Goal: Task Accomplishment & Management: Use online tool/utility

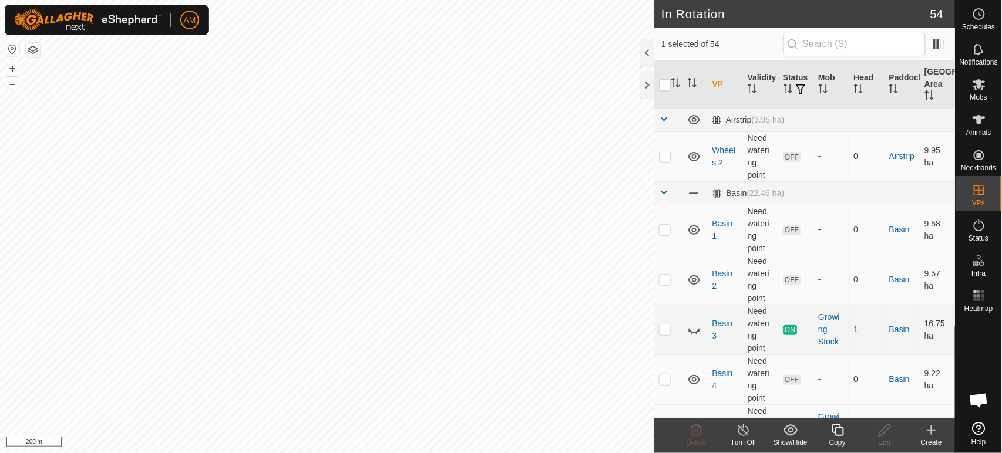
click at [500, 453] on html "AM Schedules Notifications Mobs Animals Neckbands VPs Status Infra Heatmap Help…" at bounding box center [501, 226] width 1002 height 453
click at [978, 129] on span "Animals" at bounding box center [978, 132] width 25 height 7
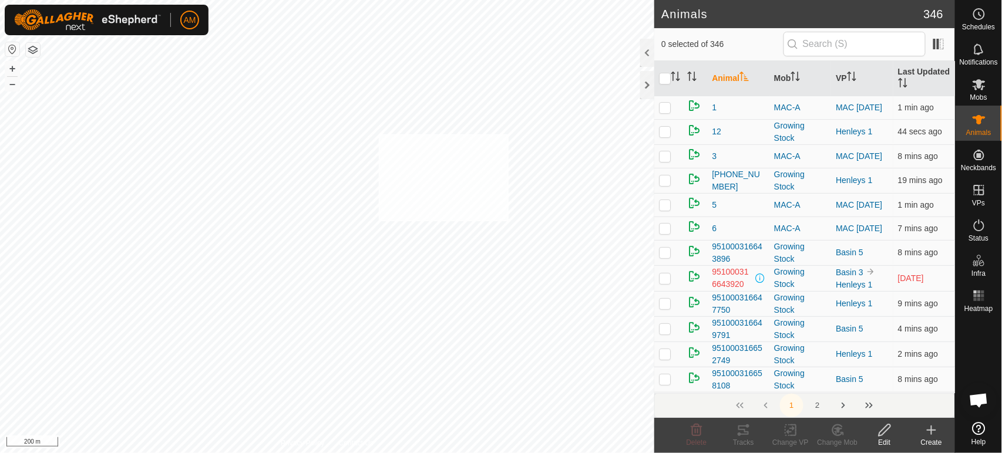
checkbox input "true"
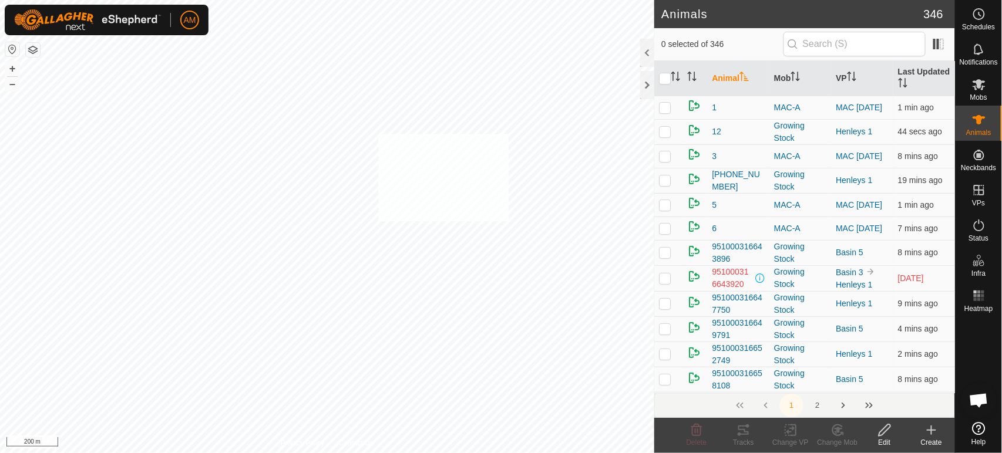
checkbox input "true"
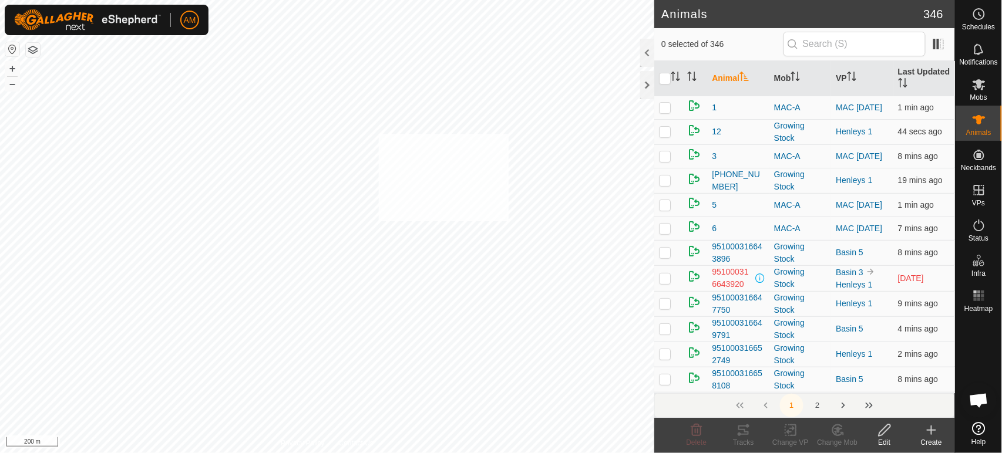
checkbox input "true"
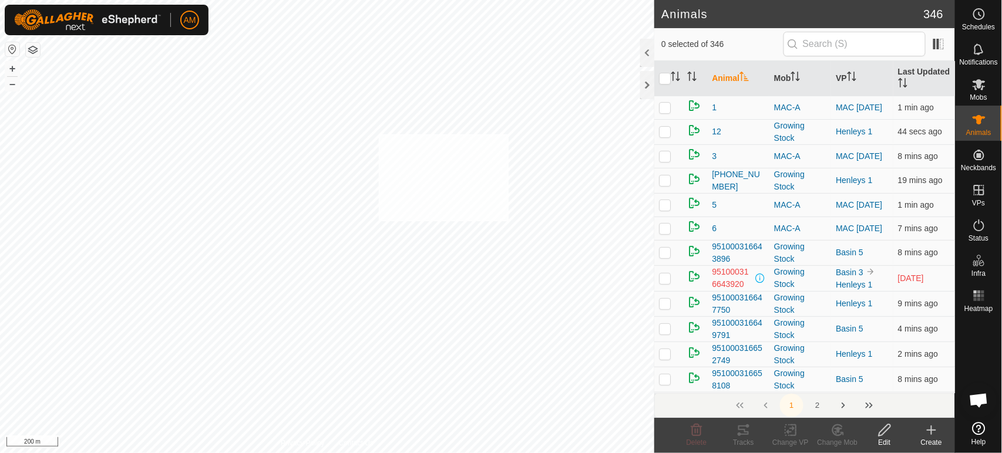
checkbox input "true"
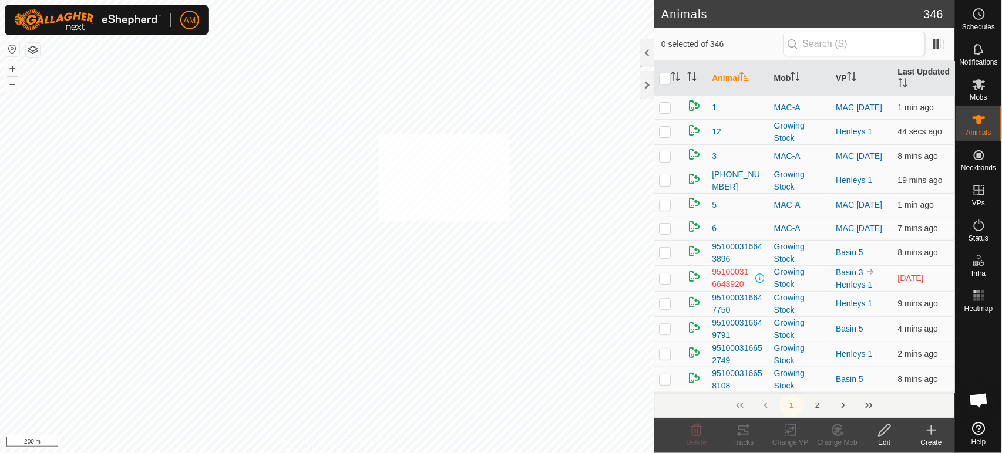
checkbox input "true"
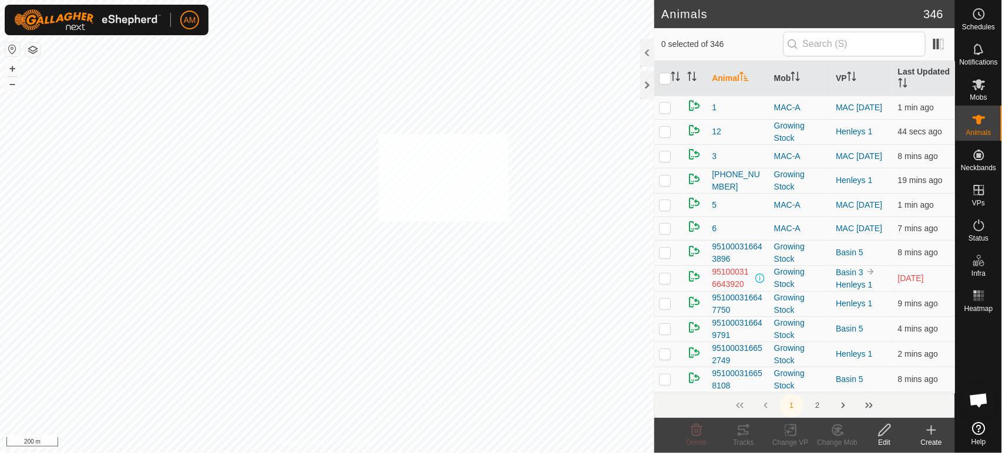
checkbox input "true"
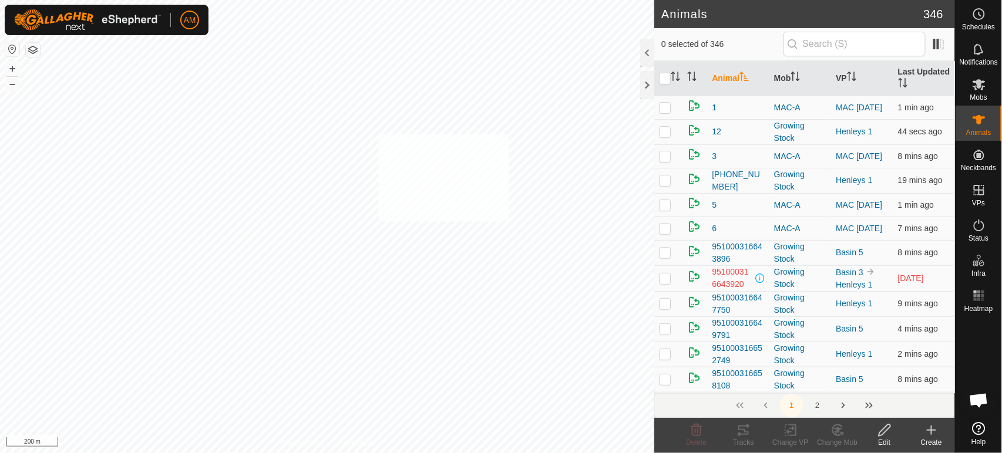
checkbox input "true"
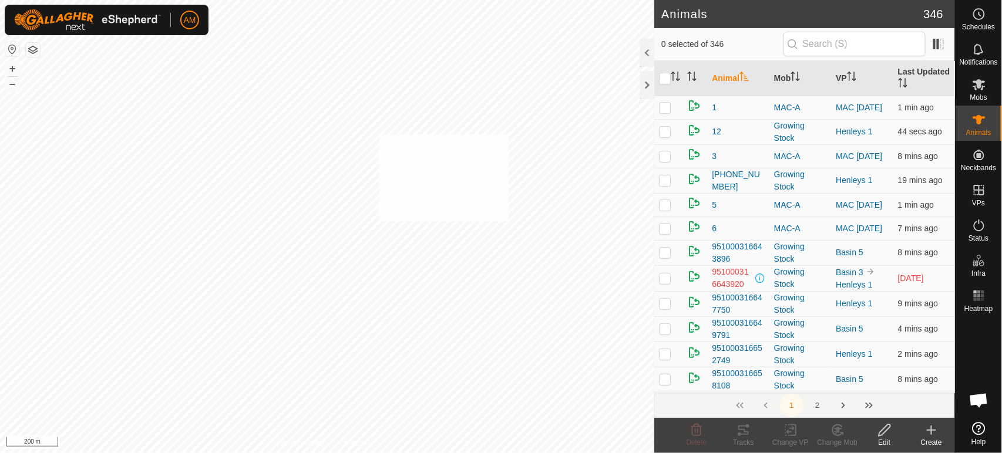
checkbox input "true"
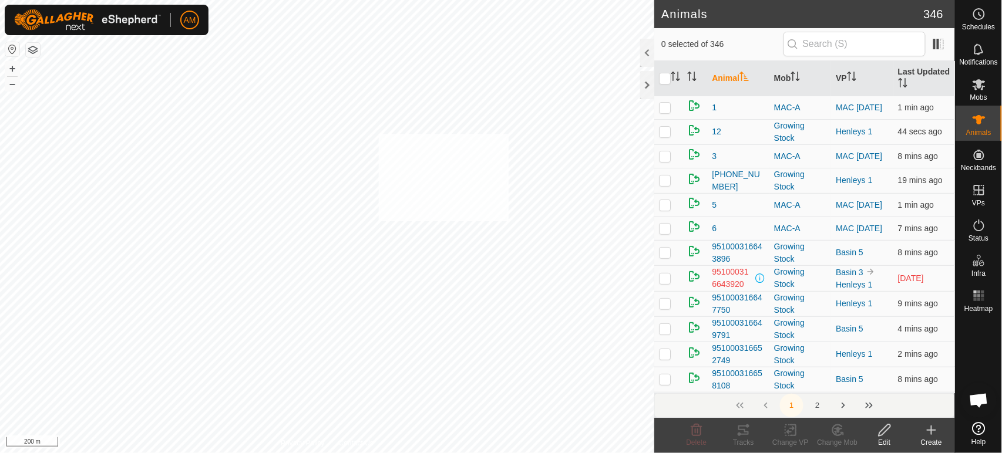
checkbox input "true"
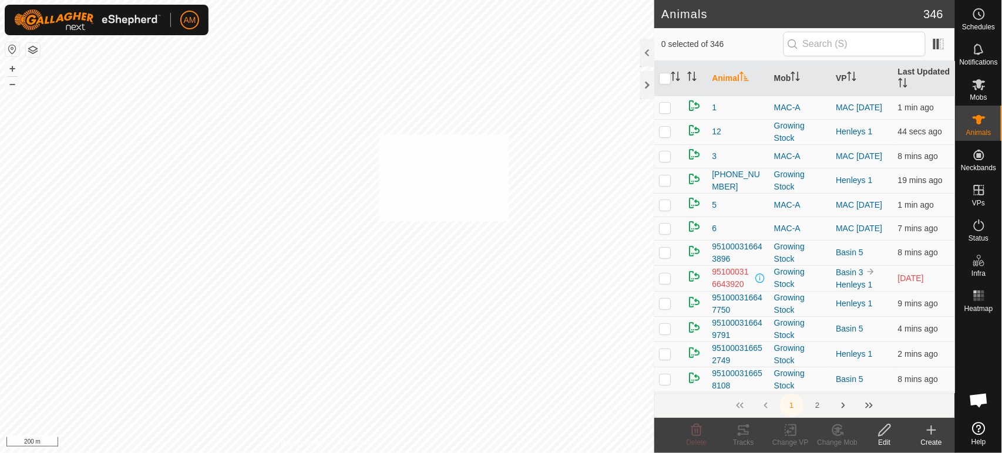
checkbox input "true"
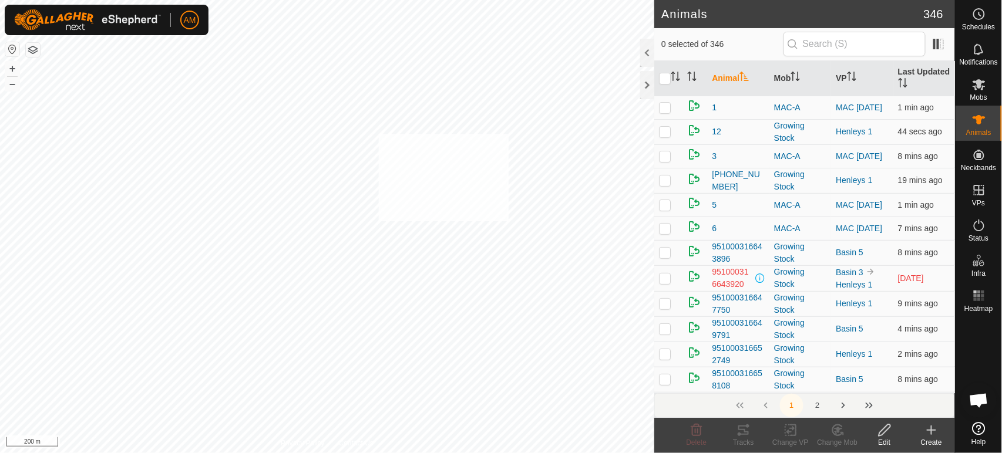
checkbox input "true"
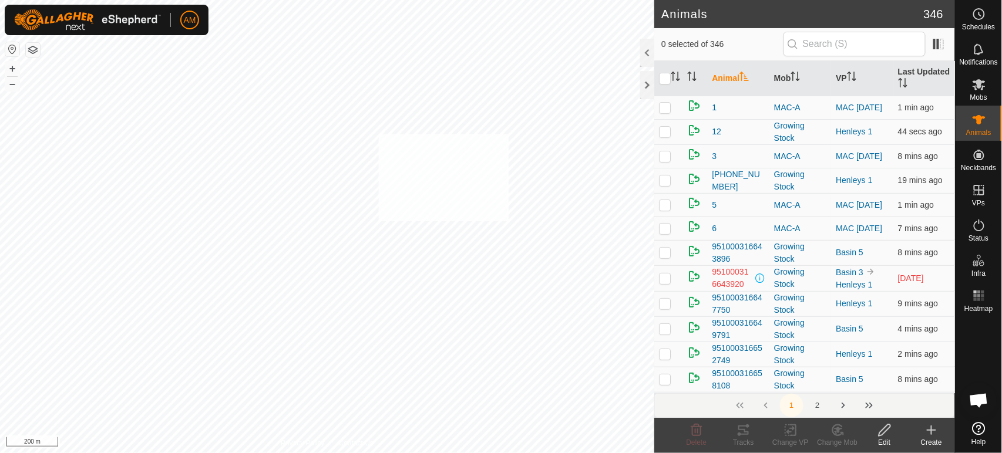
checkbox input "true"
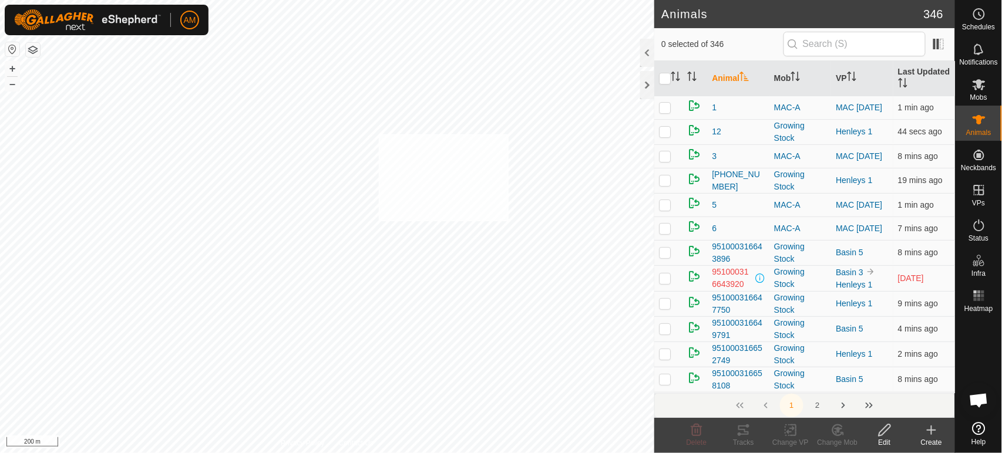
checkbox input "true"
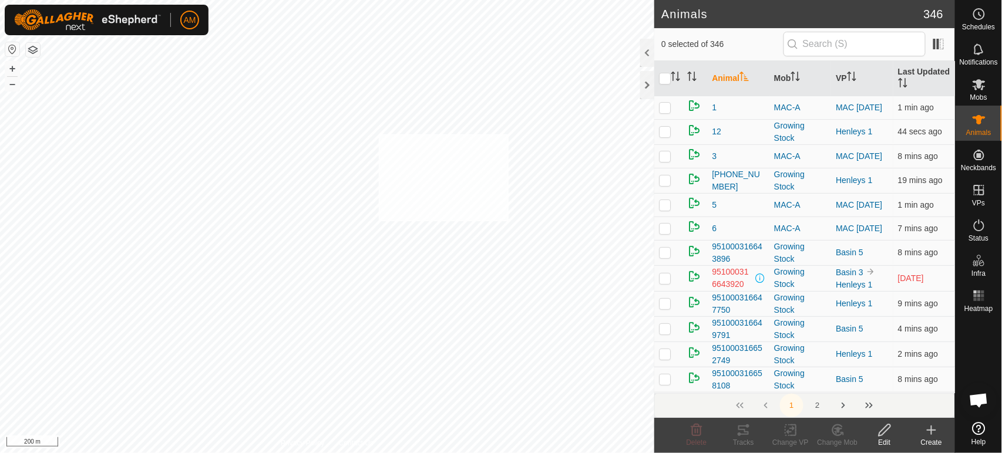
checkbox input "true"
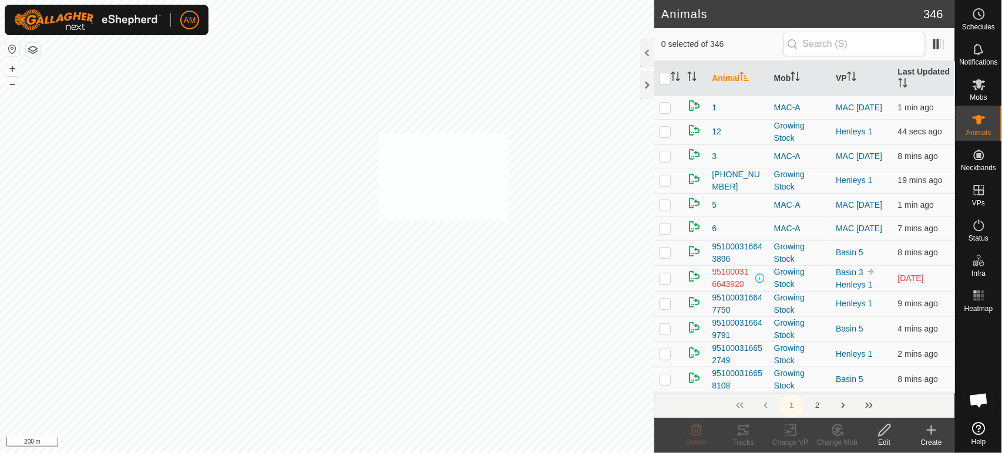
checkbox input "true"
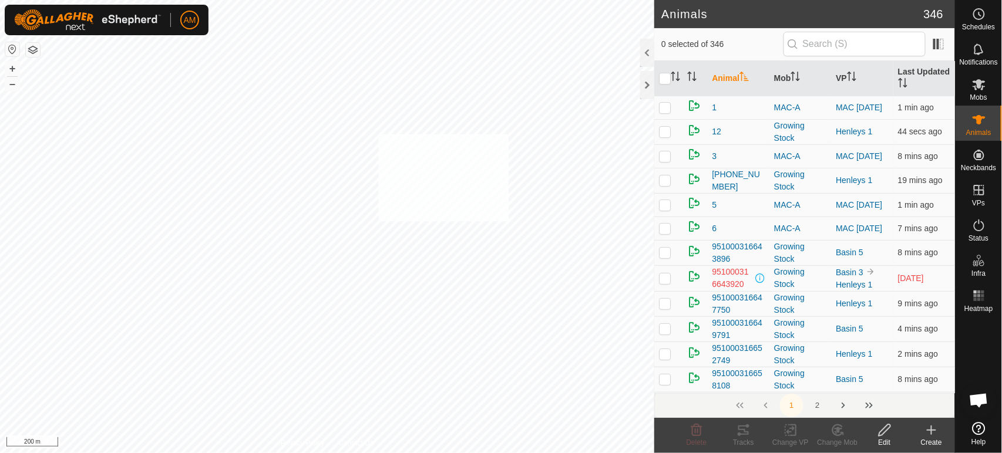
checkbox input "true"
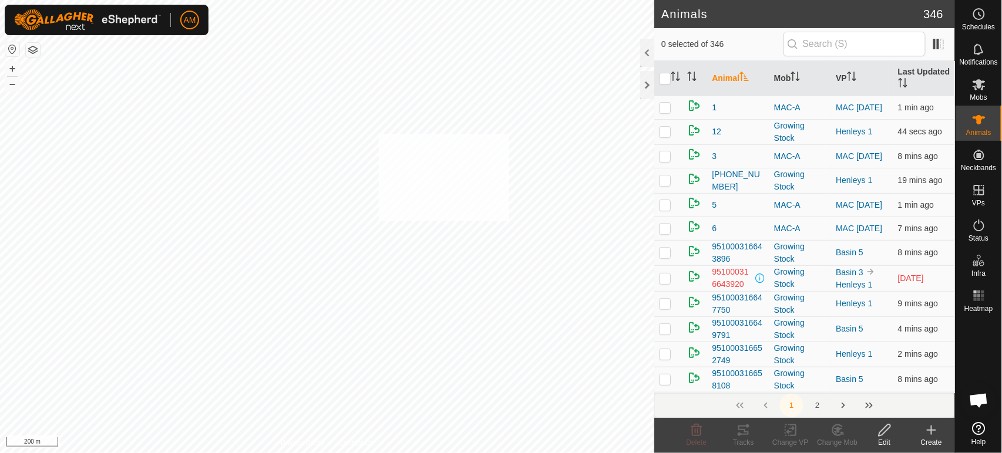
checkbox input "true"
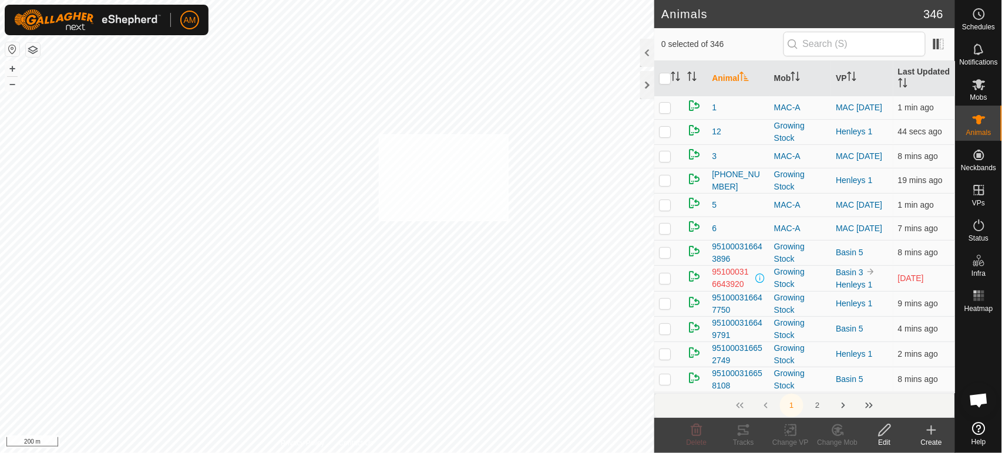
checkbox input "true"
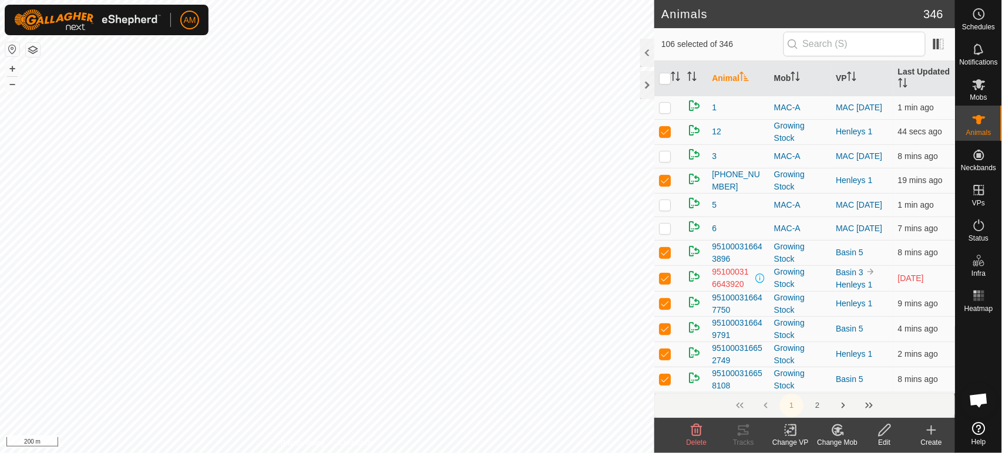
click at [794, 436] on icon at bounding box center [793, 430] width 5 height 11
click at [801, 371] on link "Choose VP..." at bounding box center [826, 379] width 116 height 23
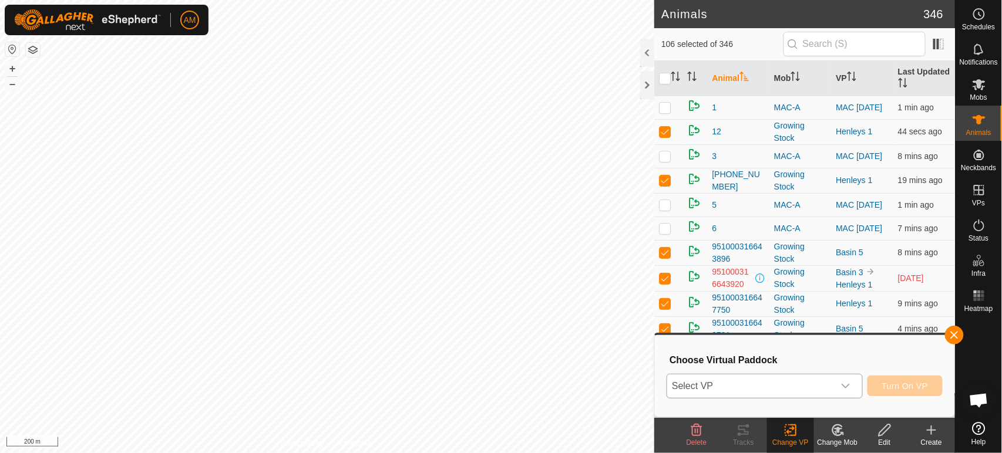
click at [794, 379] on span "Select VP" at bounding box center [750, 386] width 166 height 23
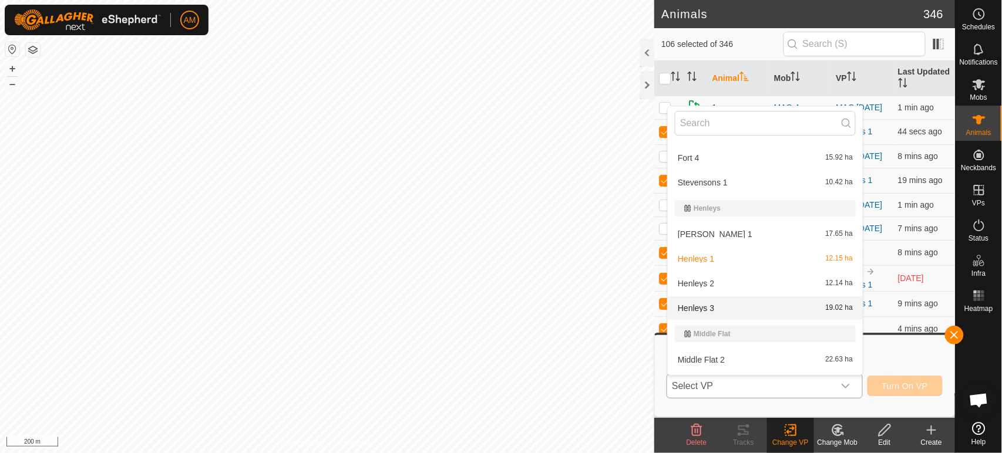
scroll to position [653, 0]
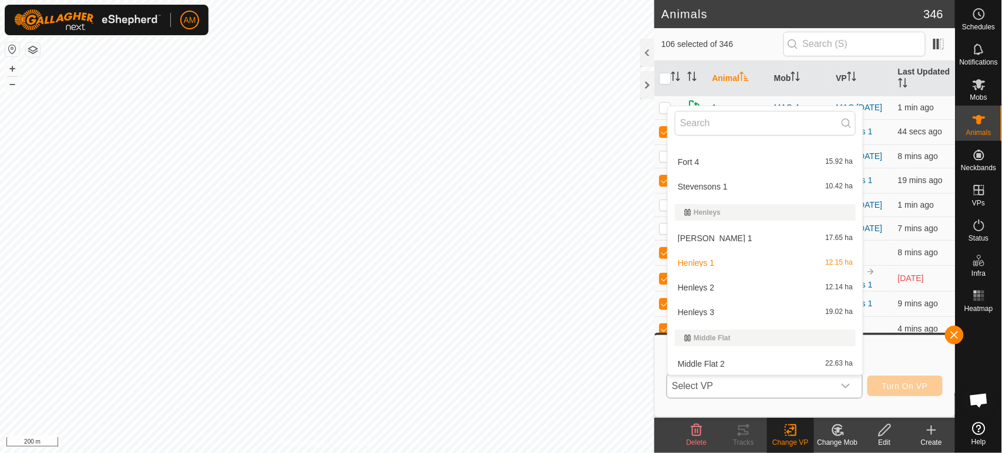
click at [721, 260] on li "Henleys 1 12.15 ha" at bounding box center [765, 262] width 195 height 23
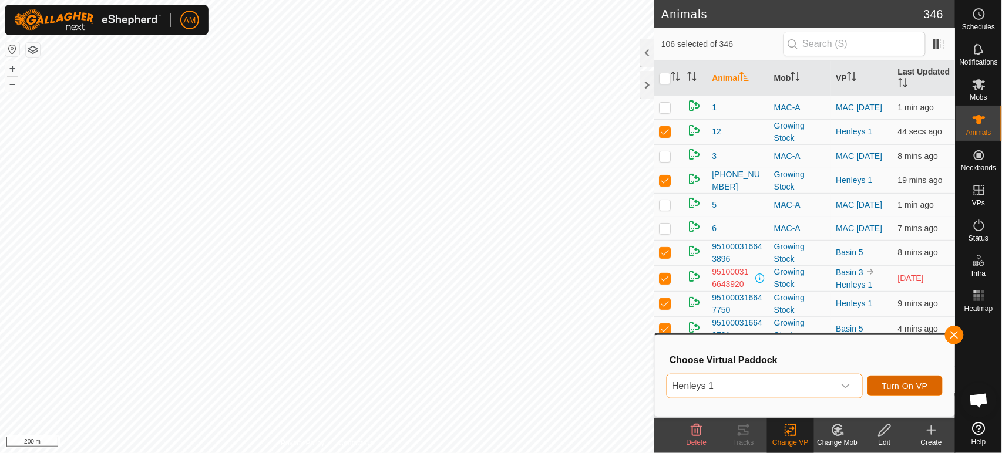
click at [917, 388] on span "Turn On VP" at bounding box center [905, 386] width 46 height 9
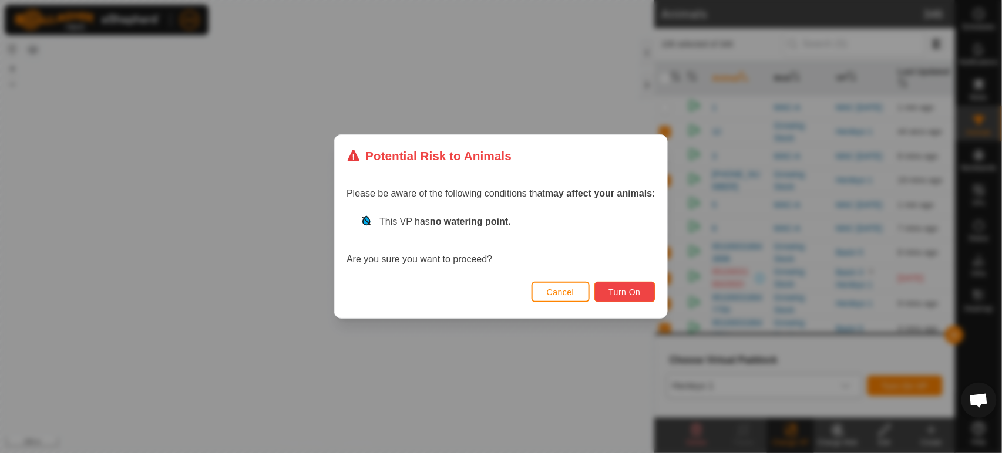
click at [627, 295] on span "Turn On" at bounding box center [625, 292] width 32 height 9
